Goal: Task Accomplishment & Management: Manage account settings

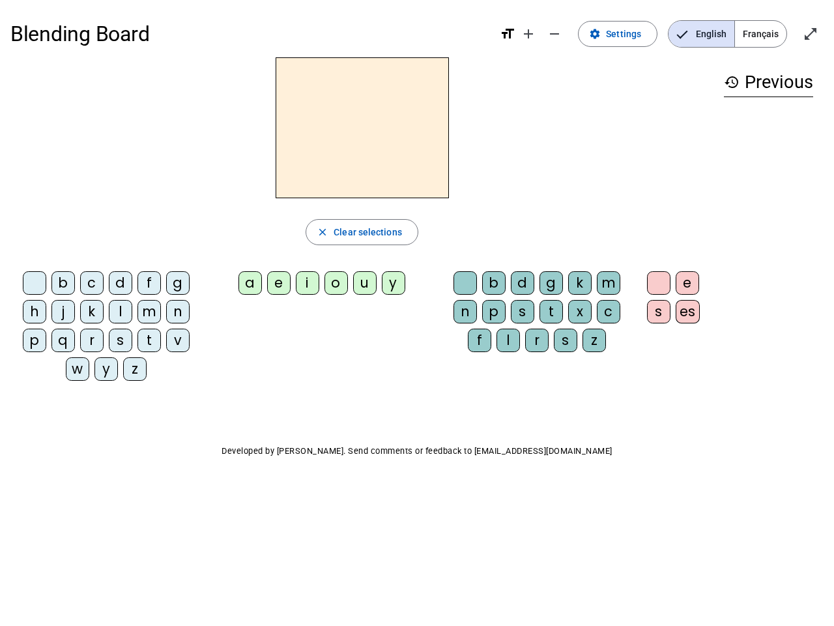
click at [529, 34] on mat-icon "add" at bounding box center [529, 34] width 16 height 16
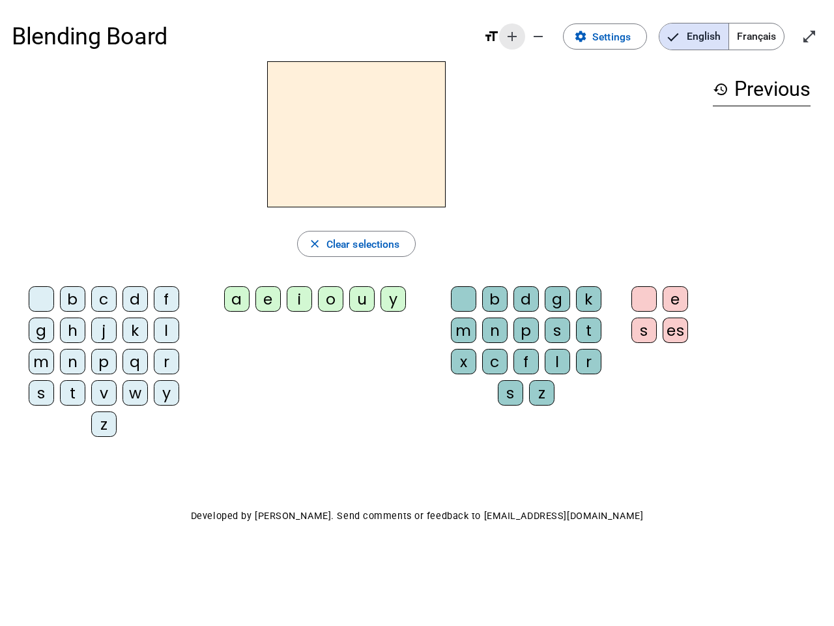
click at [555, 34] on div "Blending Board format_size add remove settings Settings English Français open_i…" at bounding box center [417, 37] width 811 height 50
click at [619, 34] on span "Settings" at bounding box center [612, 37] width 38 height 18
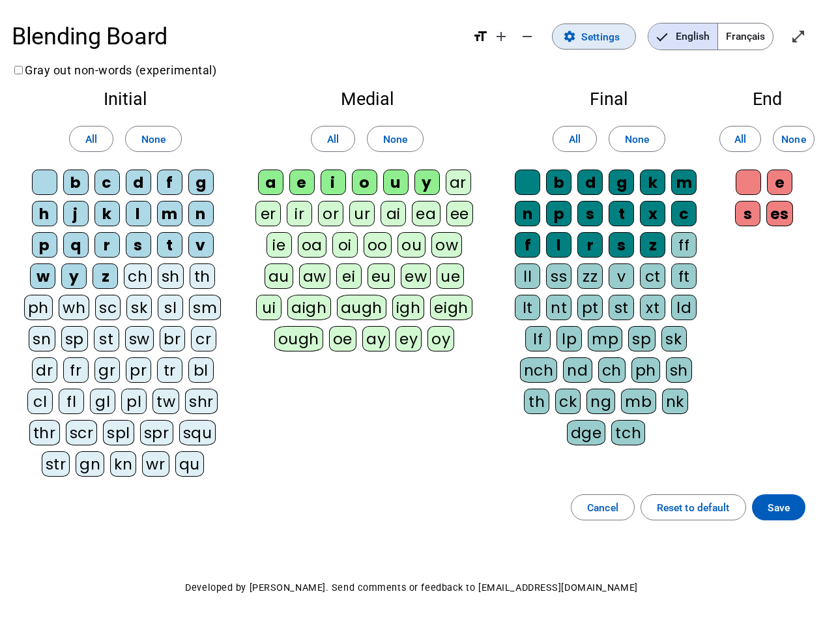
click at [701, 34] on span "English" at bounding box center [683, 36] width 69 height 26
click at [761, 34] on span "Français" at bounding box center [745, 36] width 55 height 26
click at [761, 34] on span "Français" at bounding box center [736, 36] width 74 height 26
click at [811, 34] on span "Enter full screen" at bounding box center [798, 36] width 31 height 31
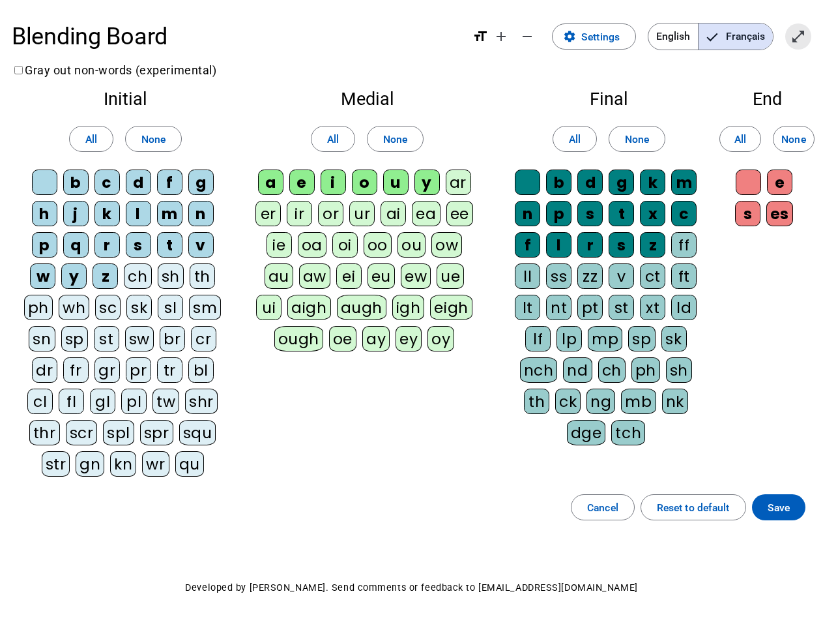
click at [362, 232] on letter-bubble "oi" at bounding box center [347, 247] width 31 height 31
click at [37, 286] on div "w" at bounding box center [42, 275] width 25 height 25
